Goal: Entertainment & Leisure: Consume media (video, audio)

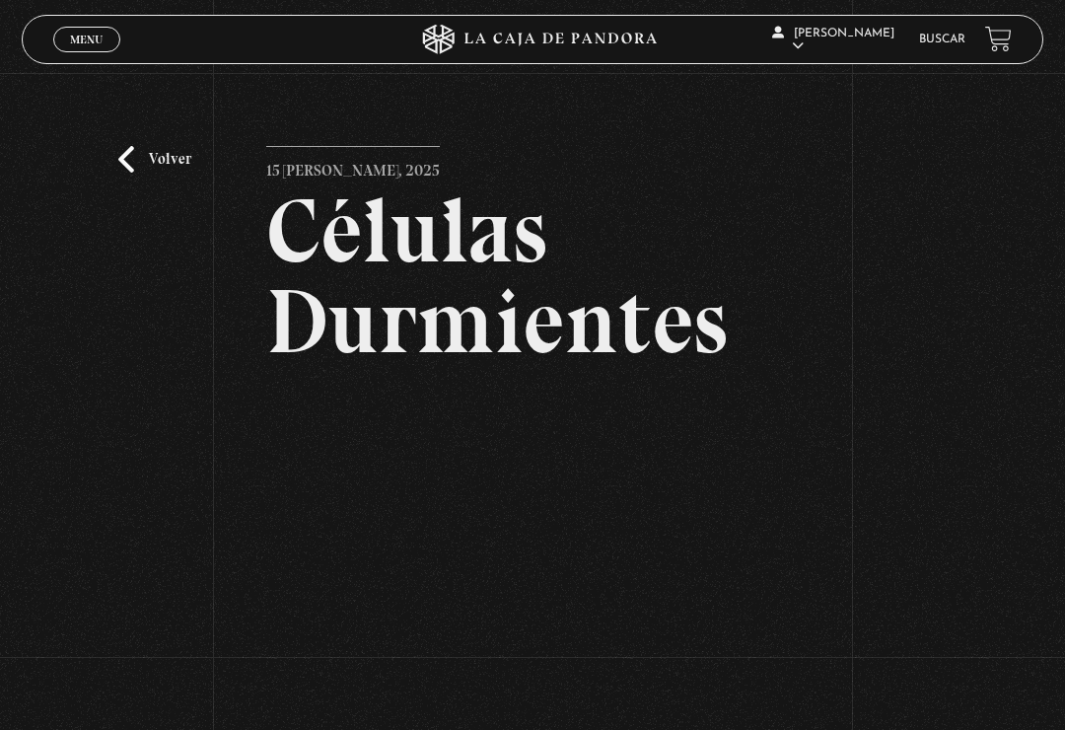
click at [82, 34] on span "Menu" at bounding box center [86, 40] width 33 height 12
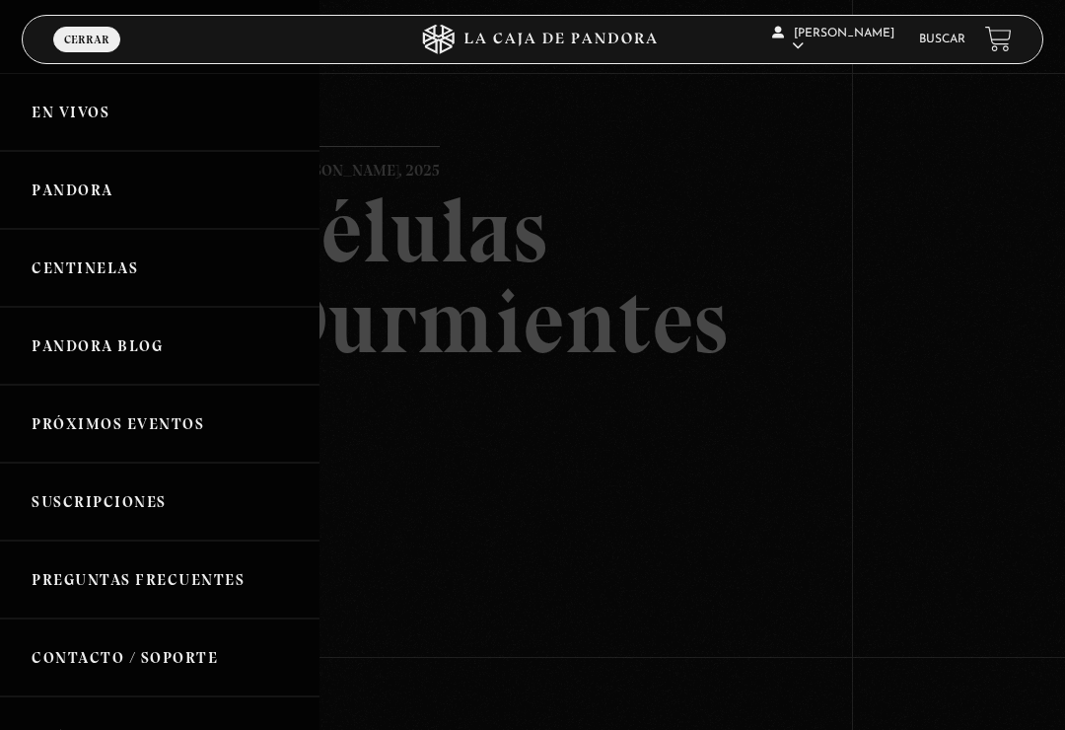
click at [467, 134] on div at bounding box center [532, 365] width 1065 height 730
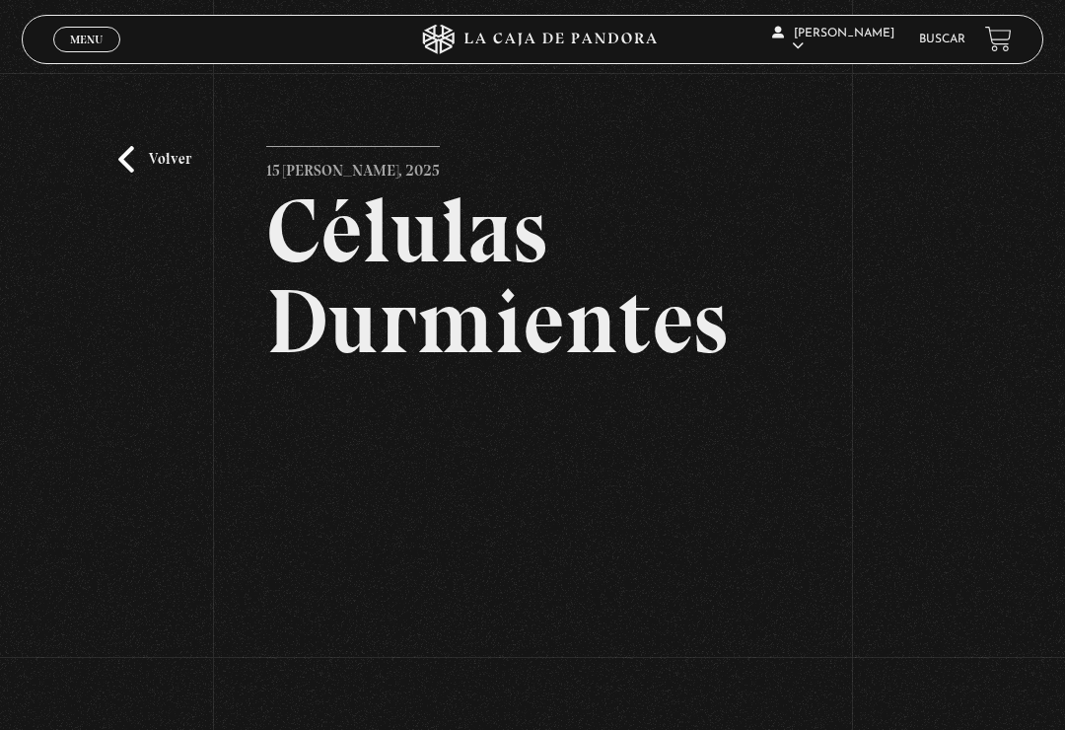
click at [169, 171] on link "Volver" at bounding box center [154, 159] width 73 height 27
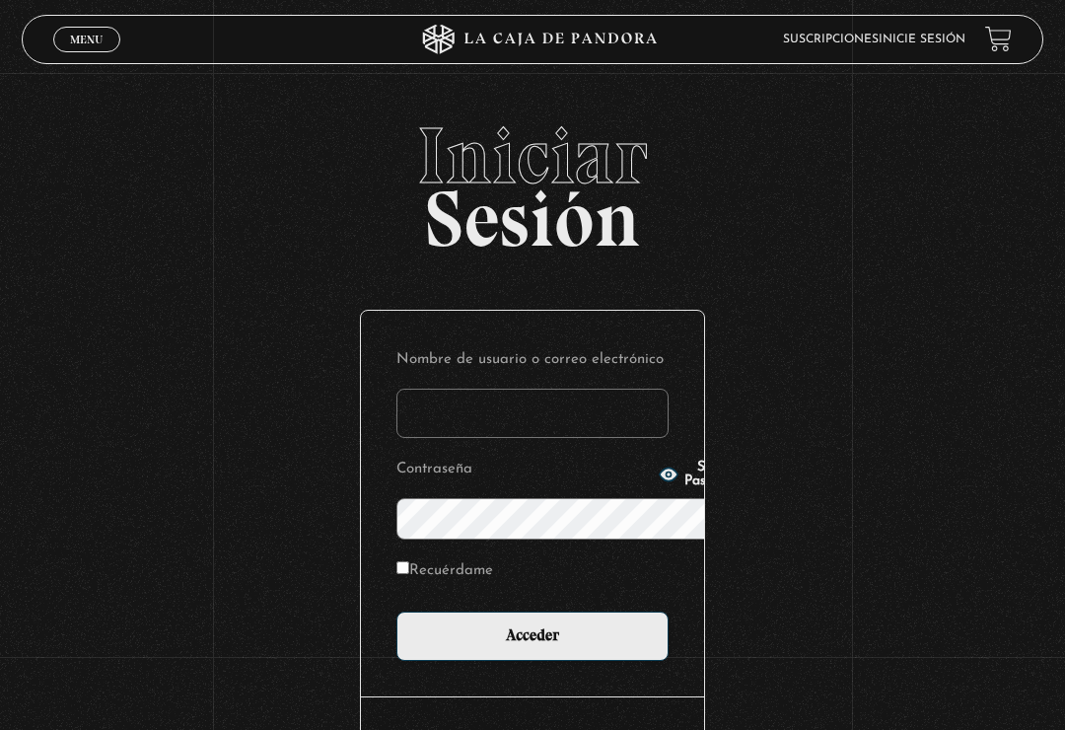
type input "brentvans20@gmail.com"
click at [533, 611] on input "Acceder" at bounding box center [532, 635] width 272 height 49
click at [565, 611] on input "Acceder" at bounding box center [532, 635] width 272 height 49
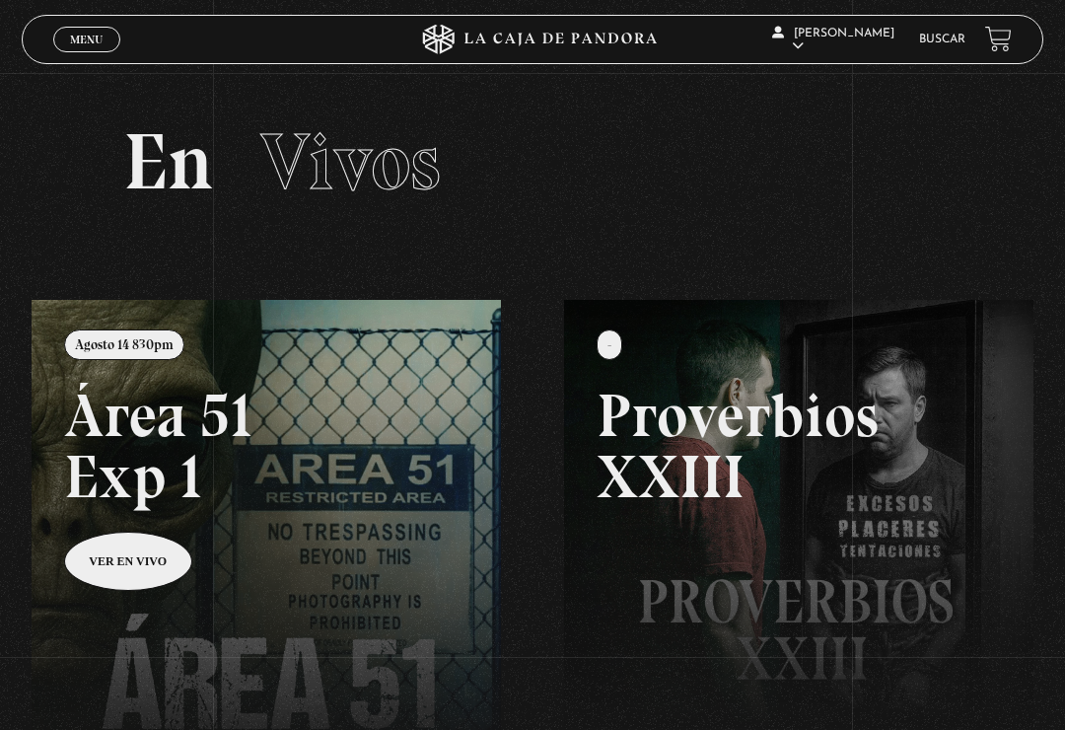
click at [95, 28] on link "Menu Cerrar" at bounding box center [86, 40] width 67 height 26
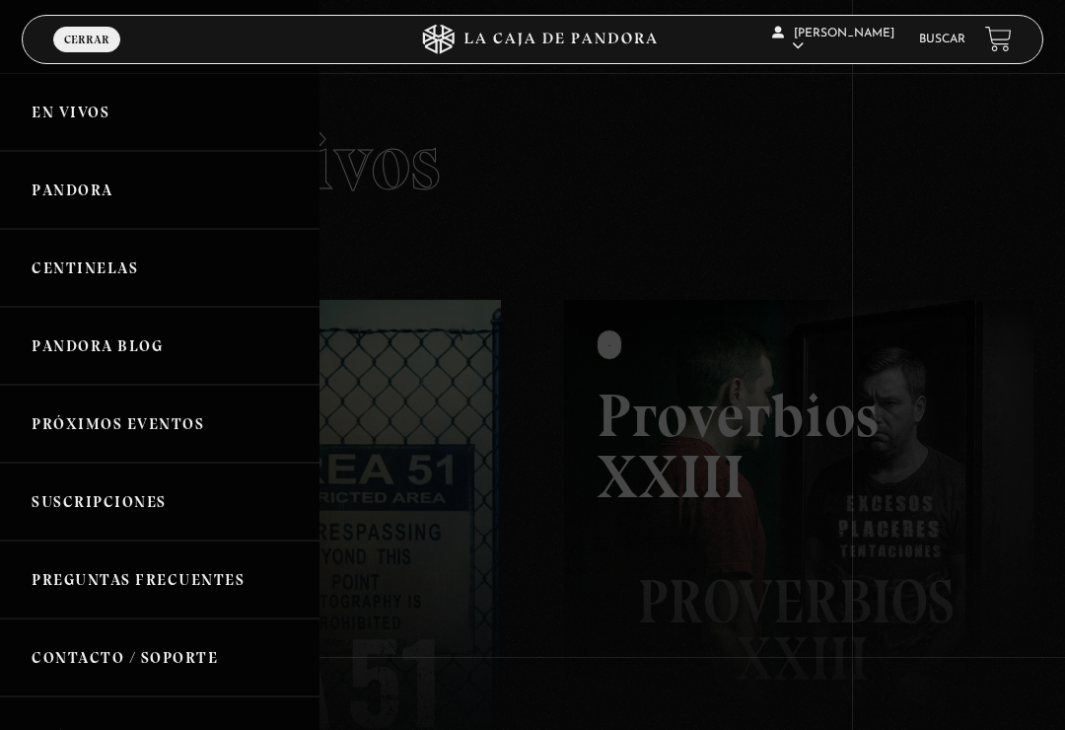
click at [141, 201] on link "Pandora" at bounding box center [160, 190] width 320 height 78
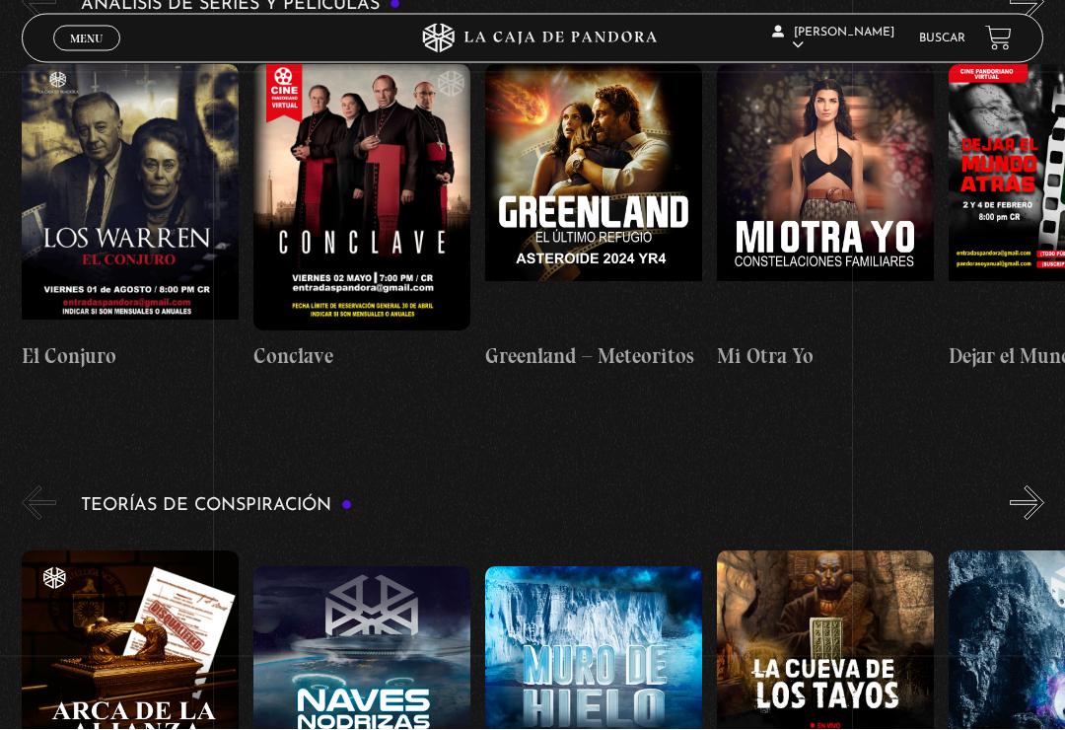
scroll to position [0, 1390]
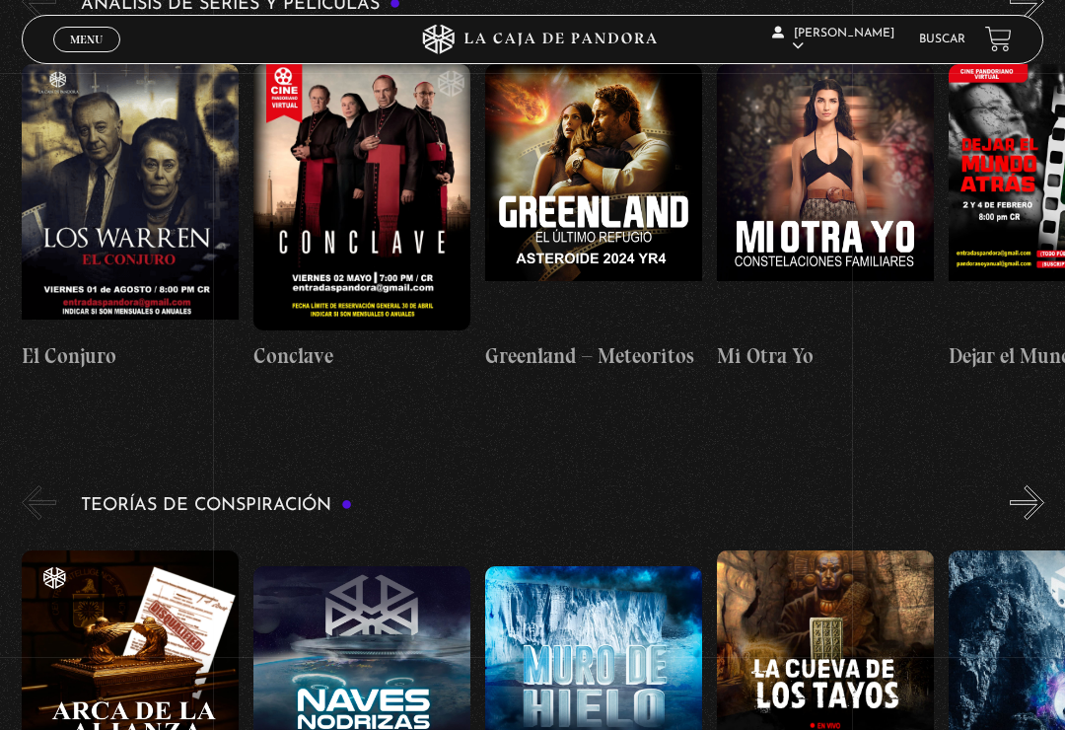
click at [92, 45] on span "Menu" at bounding box center [86, 40] width 33 height 12
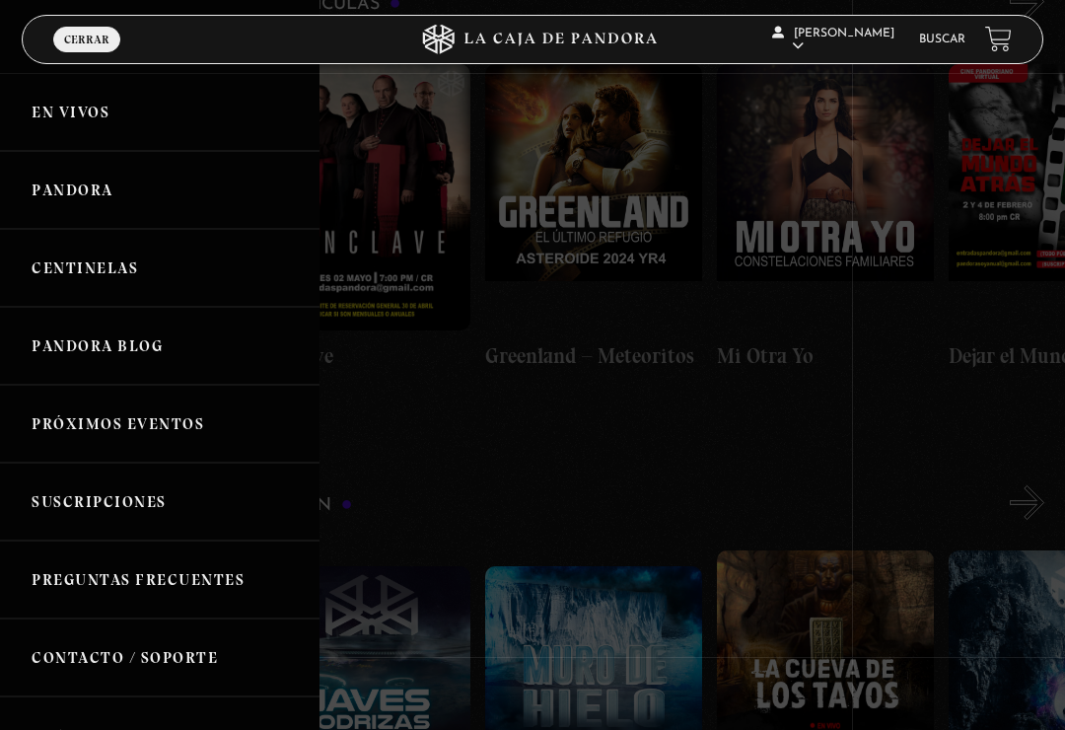
click at [137, 269] on link "Centinelas" at bounding box center [160, 268] width 320 height 78
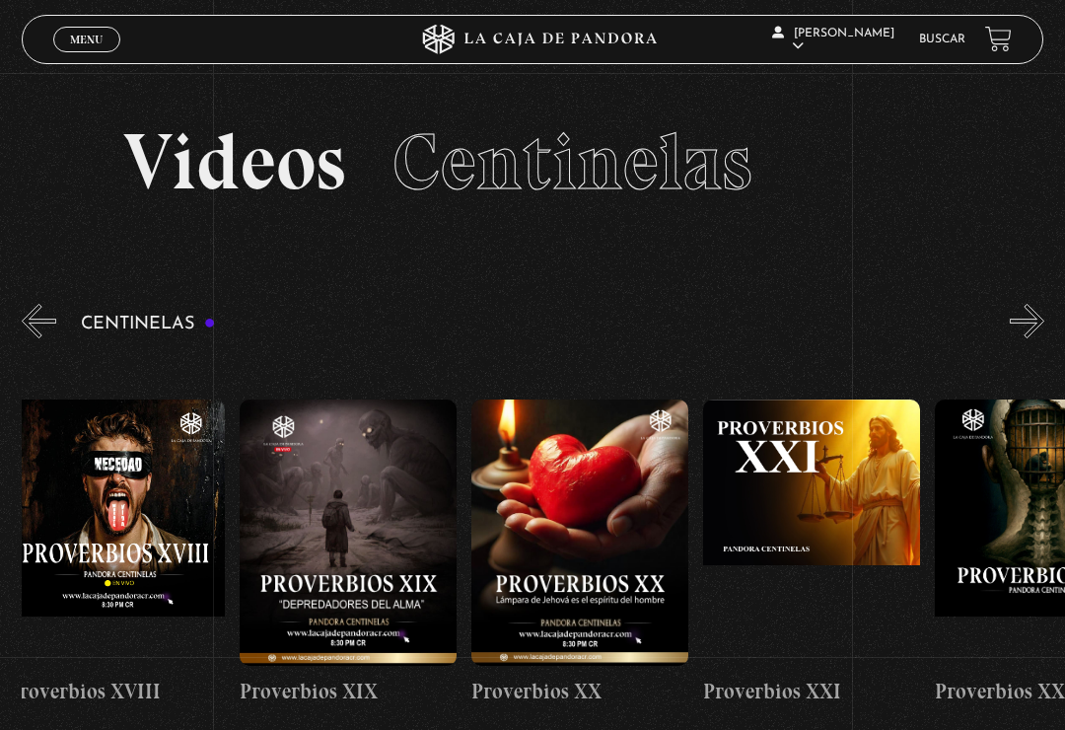
scroll to position [0, 4652]
click at [380, 482] on figure at bounding box center [347, 532] width 217 height 266
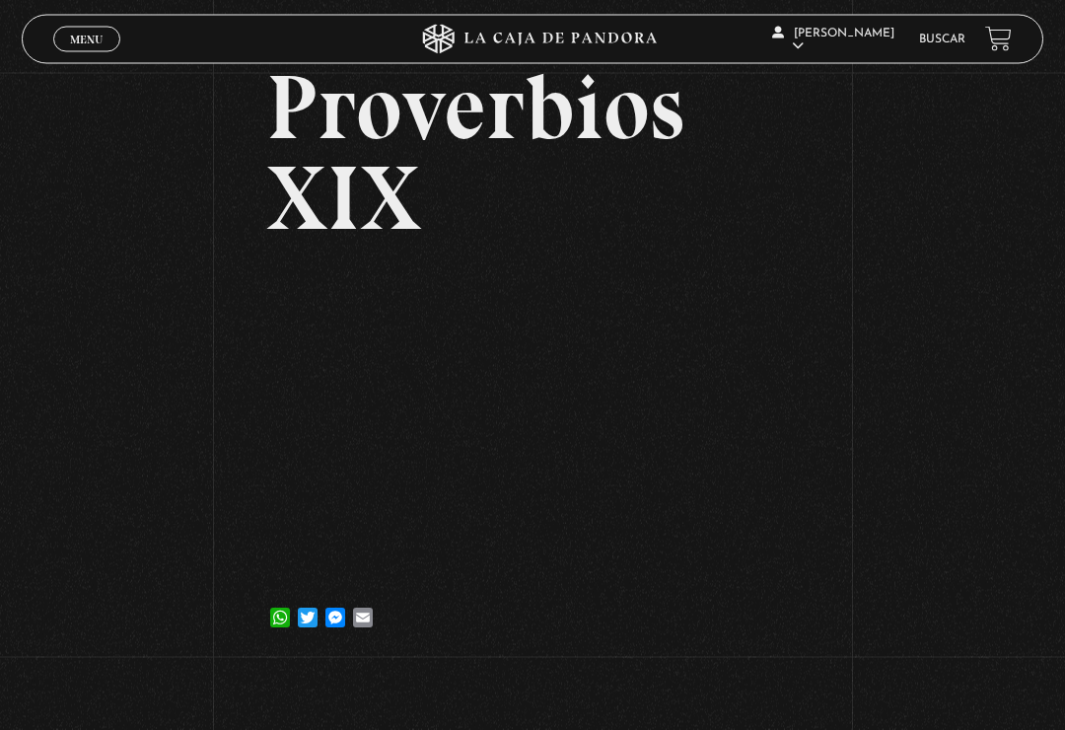
scroll to position [133, 0]
